Goal: Information Seeking & Learning: Find specific fact

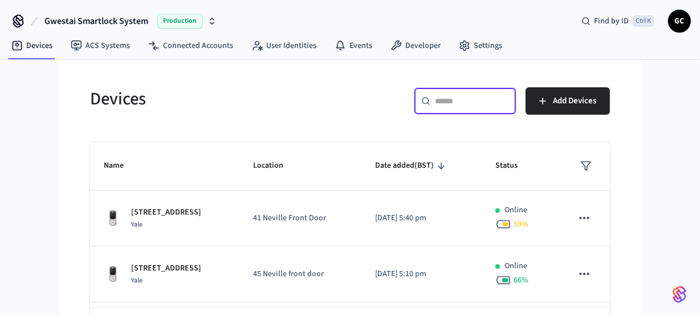
click at [470, 98] on input "text" at bounding box center [472, 100] width 74 height 11
click at [334, 99] on h5 "Devices" at bounding box center [216, 98] width 253 height 23
click at [452, 99] on input "text" at bounding box center [472, 100] width 74 height 11
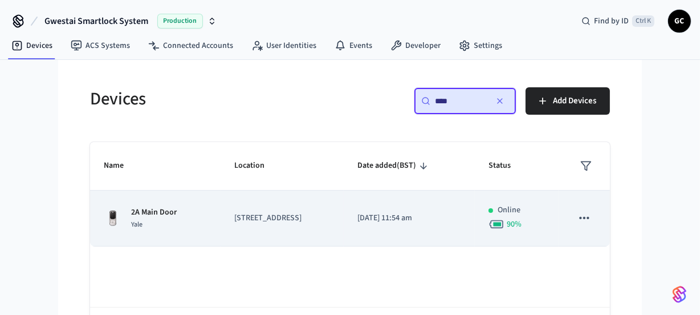
type input "****"
click at [146, 217] on p "2A Main Door" at bounding box center [154, 212] width 46 height 12
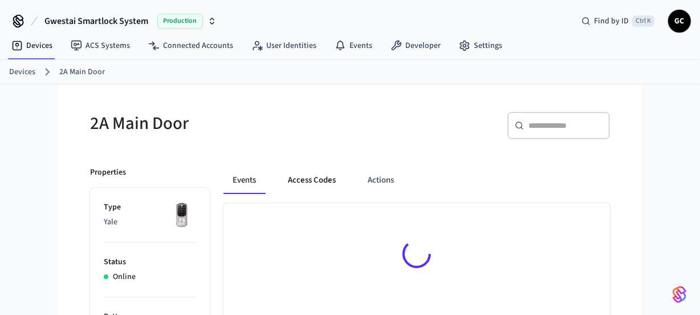
click at [301, 177] on button "Access Codes" at bounding box center [312, 179] width 66 height 27
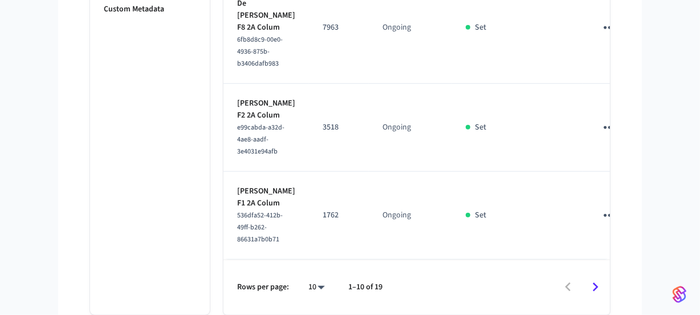
scroll to position [1113, 0]
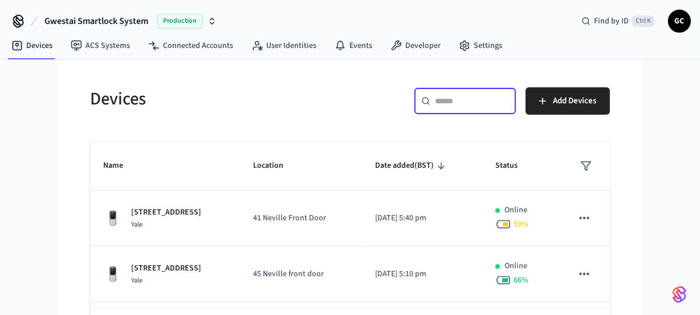
click at [446, 105] on input "text" at bounding box center [472, 100] width 74 height 11
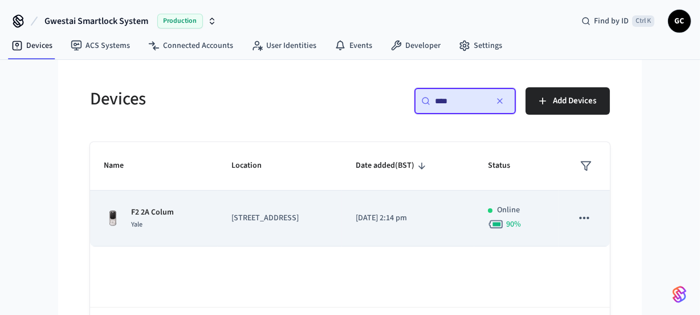
type input "****"
click at [164, 211] on p "F2 2A Colum" at bounding box center [152, 212] width 43 height 12
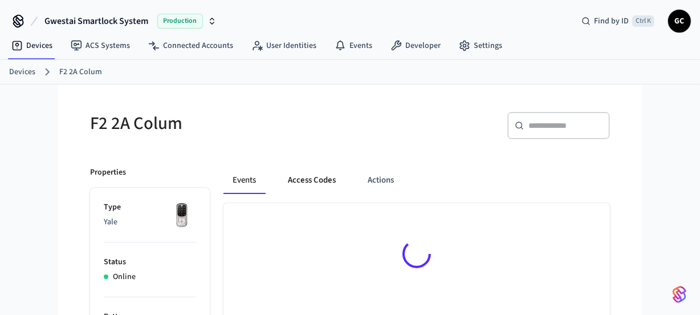
click at [316, 183] on button "Access Codes" at bounding box center [312, 179] width 66 height 27
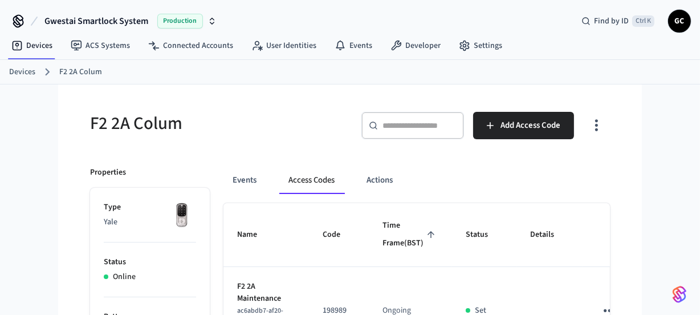
click at [25, 67] on link "Devices" at bounding box center [22, 72] width 26 height 12
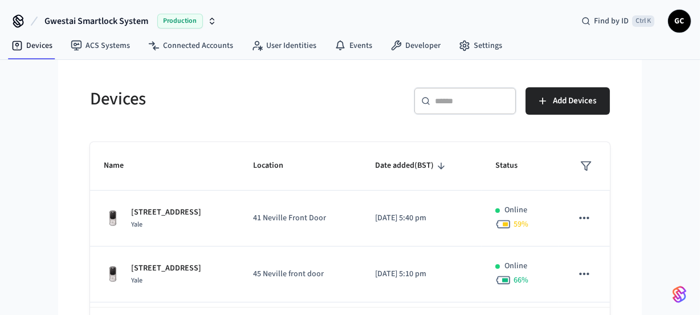
click at [469, 88] on div "​ ​" at bounding box center [465, 100] width 103 height 27
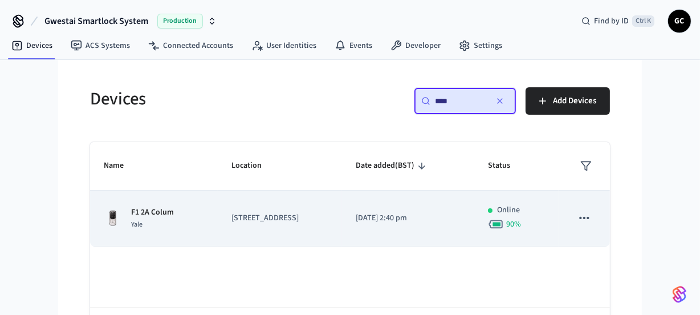
type input "****"
click at [161, 210] on p "F1 2A Colum" at bounding box center [152, 212] width 43 height 12
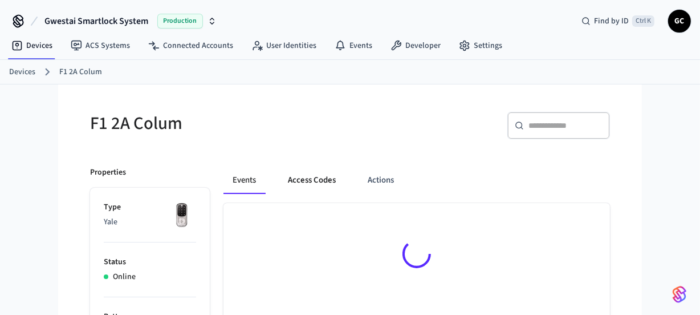
click at [286, 176] on button "Access Codes" at bounding box center [312, 179] width 66 height 27
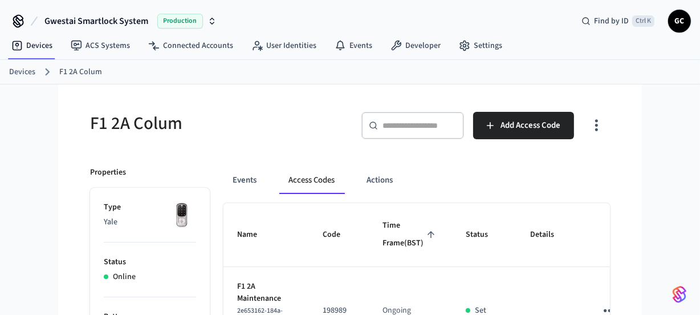
click at [23, 74] on link "Devices" at bounding box center [22, 72] width 26 height 12
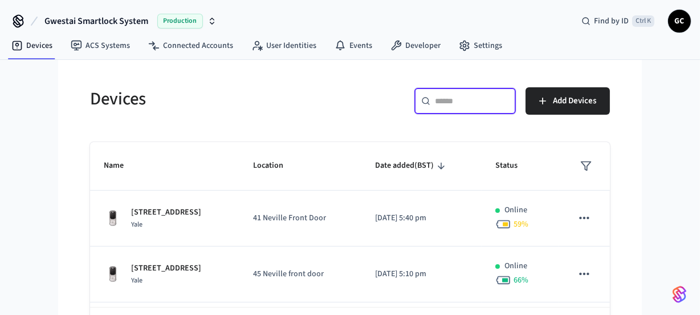
click at [447, 95] on input "text" at bounding box center [472, 100] width 74 height 11
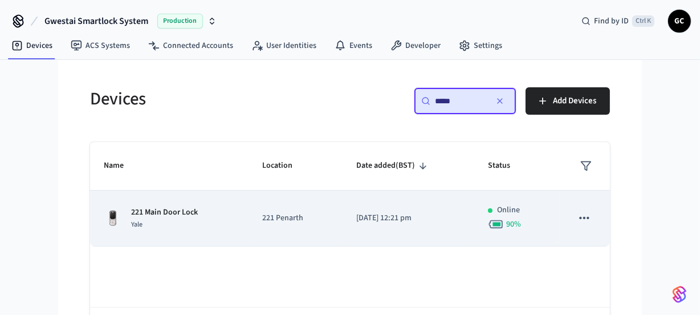
type input "*****"
click at [194, 215] on p "221 Main Door Lock" at bounding box center [164, 212] width 67 height 12
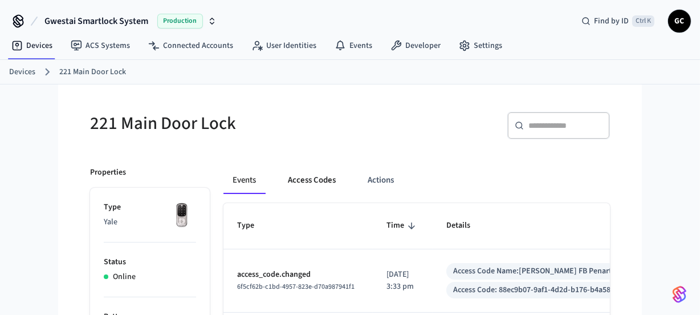
click at [306, 184] on button "Access Codes" at bounding box center [312, 179] width 66 height 27
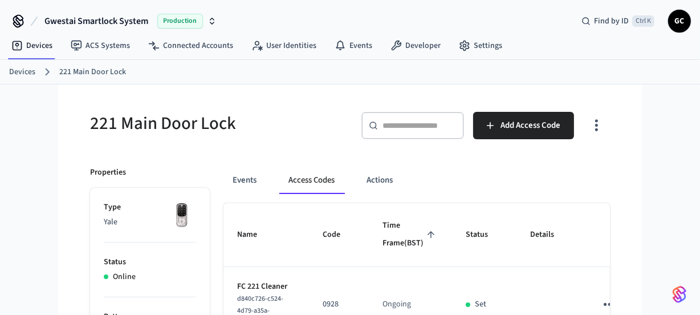
click at [22, 72] on link "Devices" at bounding box center [22, 72] width 26 height 12
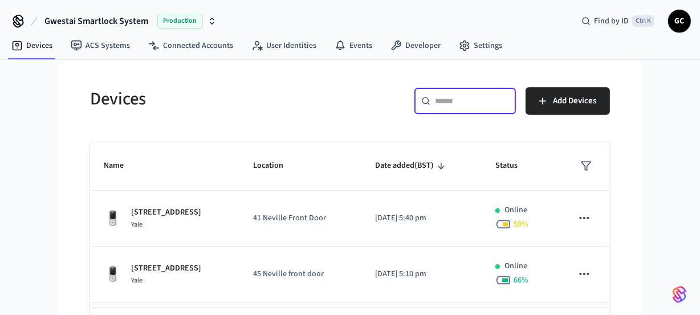
click at [449, 102] on input "text" at bounding box center [472, 100] width 74 height 11
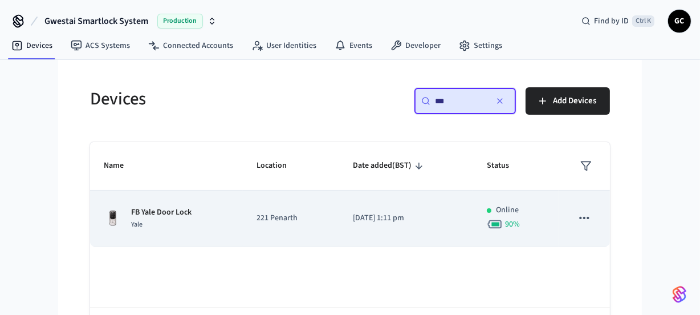
type input "**"
click at [150, 210] on p "FB Yale Door Lock" at bounding box center [161, 212] width 60 height 12
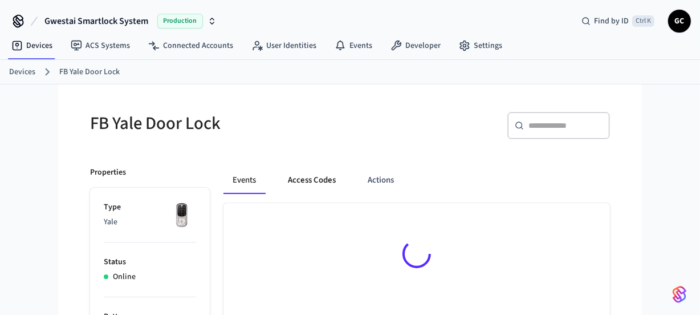
click at [308, 176] on button "Access Codes" at bounding box center [312, 179] width 66 height 27
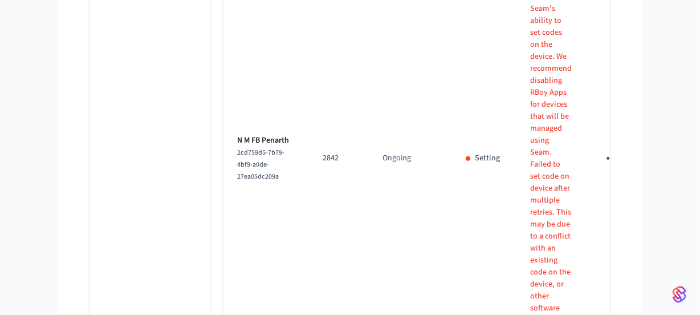
scroll to position [924, 0]
drag, startPoint x: 268, startPoint y: 194, endPoint x: 228, endPoint y: 197, distance: 40.0
click at [228, 197] on td "N M FB Penarth 2cd759d5-7b79-4bf9-a0de-27ea05dc209a" at bounding box center [266, 159] width 86 height 1177
copy p "N M FB"
click at [325, 190] on td "2842" at bounding box center [339, 159] width 60 height 1177
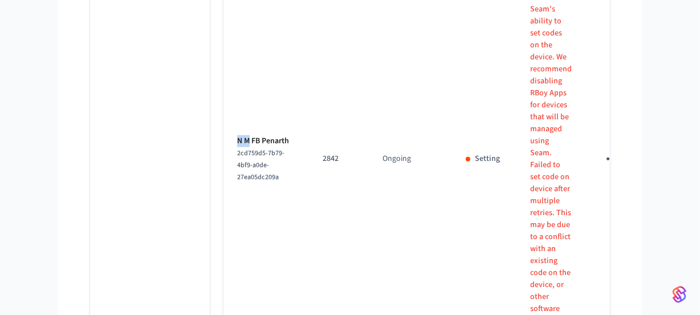
drag, startPoint x: 248, startPoint y: 194, endPoint x: 235, endPoint y: 195, distance: 13.2
click at [235, 195] on td "N M FB Penarth 2cd759d5-7b79-4bf9-a0de-27ea05dc209a" at bounding box center [266, 159] width 86 height 1177
copy p "N M"
click at [604, 168] on icon "sticky table" at bounding box center [613, 159] width 18 height 18
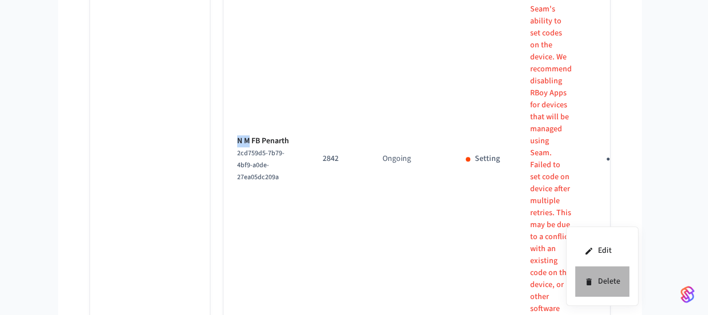
click at [590, 282] on icon at bounding box center [588, 281] width 5 height 7
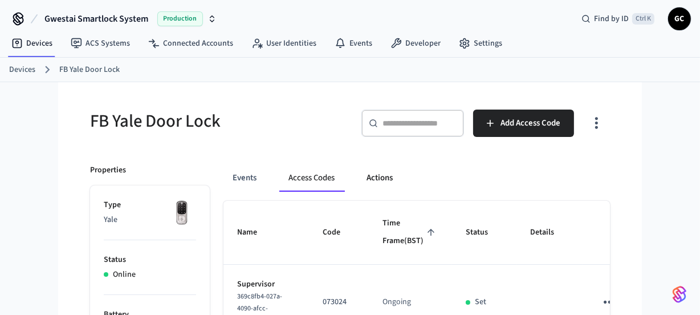
scroll to position [0, 0]
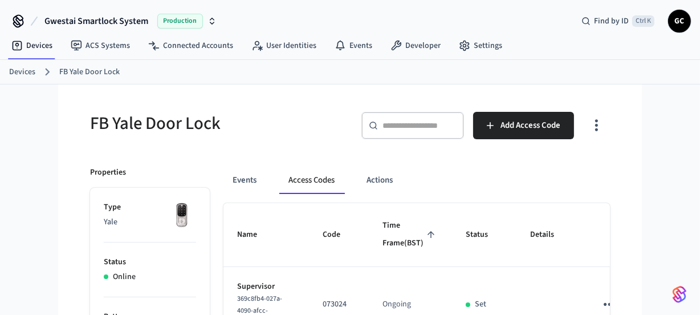
click at [27, 76] on link "Devices" at bounding box center [22, 72] width 26 height 12
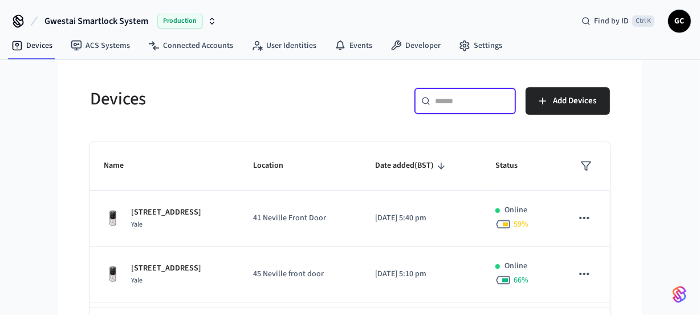
click at [459, 99] on input "text" at bounding box center [472, 100] width 74 height 11
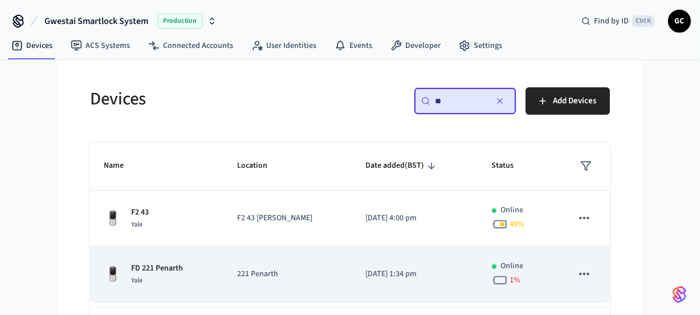
type input "**"
click at [176, 270] on p "FD 221 Penarth" at bounding box center [157, 268] width 52 height 12
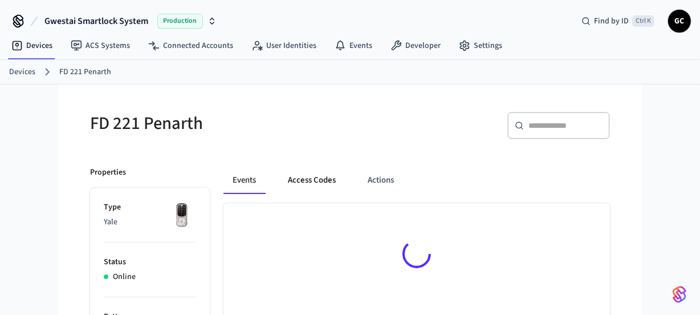
click at [308, 183] on button "Access Codes" at bounding box center [312, 179] width 66 height 27
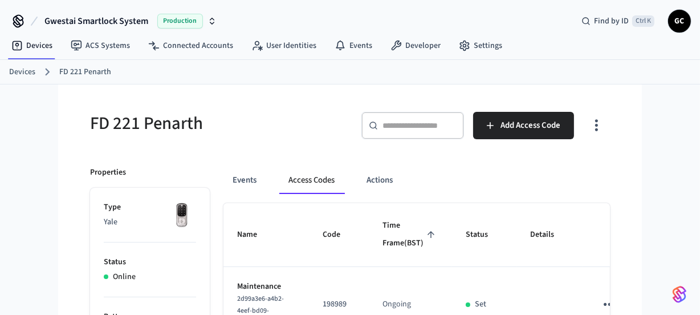
click at [26, 73] on link "Devices" at bounding box center [22, 72] width 26 height 12
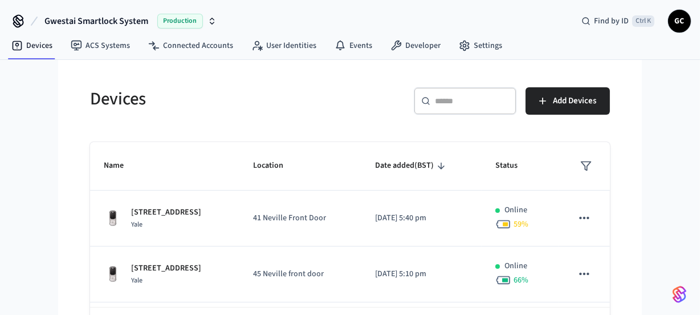
click at [462, 109] on div "​ ​" at bounding box center [465, 100] width 103 height 27
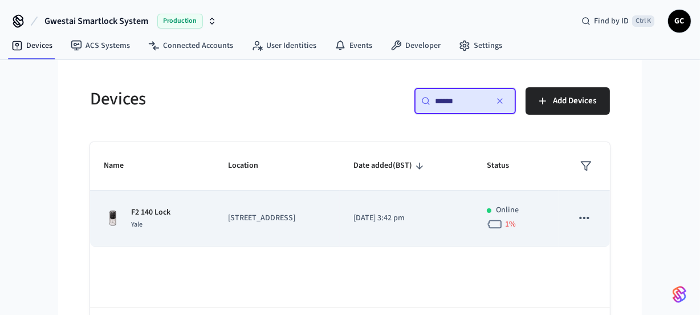
type input "******"
click at [144, 214] on p "F2 140 Lock" at bounding box center [150, 212] width 39 height 12
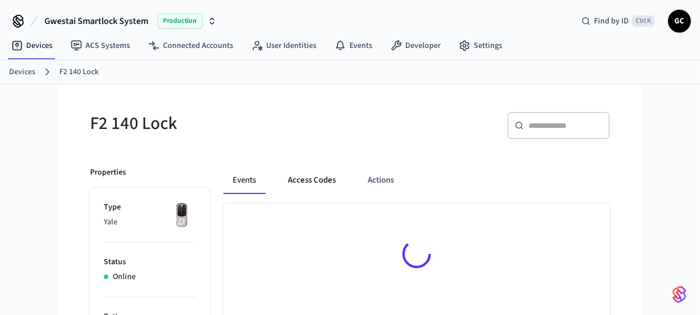
click at [294, 183] on button "Access Codes" at bounding box center [312, 179] width 66 height 27
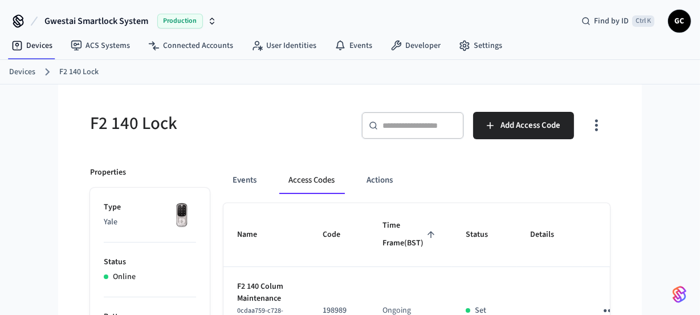
click at [24, 57] on nav "Devices ACS Systems Connected Accounts User Identities Events Developer Settings" at bounding box center [256, 46] width 509 height 26
click at [19, 68] on link "Devices" at bounding box center [22, 72] width 26 height 12
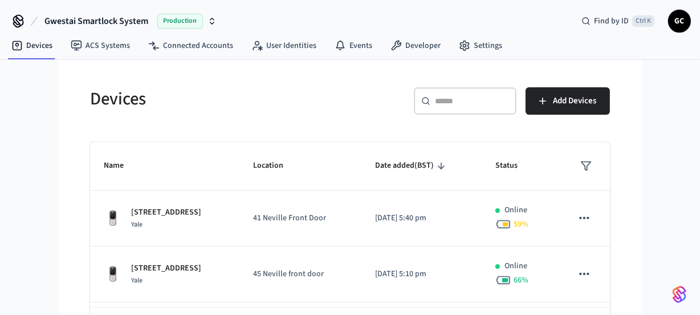
click at [463, 103] on input "text" at bounding box center [472, 100] width 74 height 11
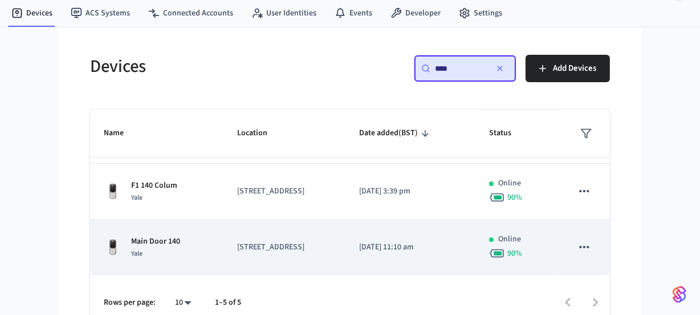
scroll to position [47, 0]
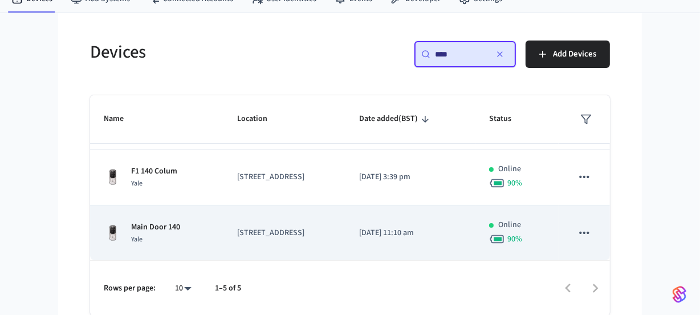
type input "***"
click at [180, 222] on div "Main Door 140 Yale" at bounding box center [157, 233] width 106 height 24
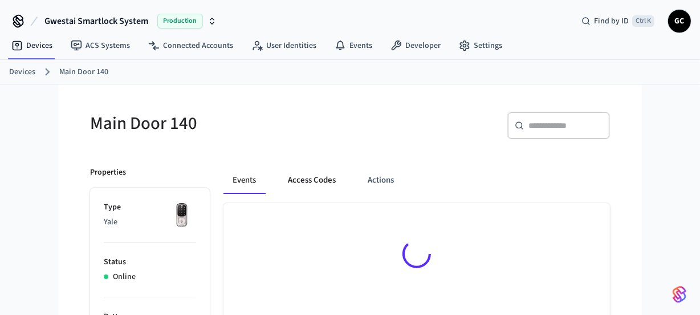
click at [318, 177] on button "Access Codes" at bounding box center [312, 179] width 66 height 27
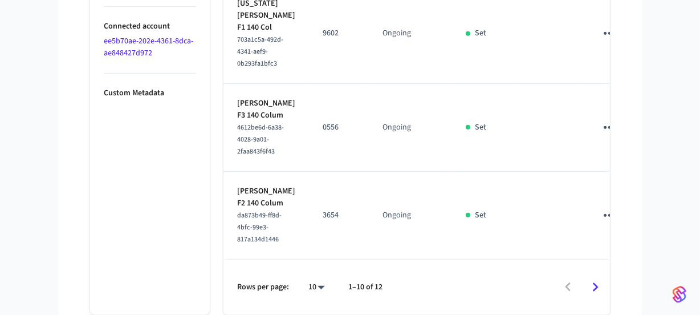
scroll to position [1018, 0]
